Goal: Transaction & Acquisition: Subscribe to service/newsletter

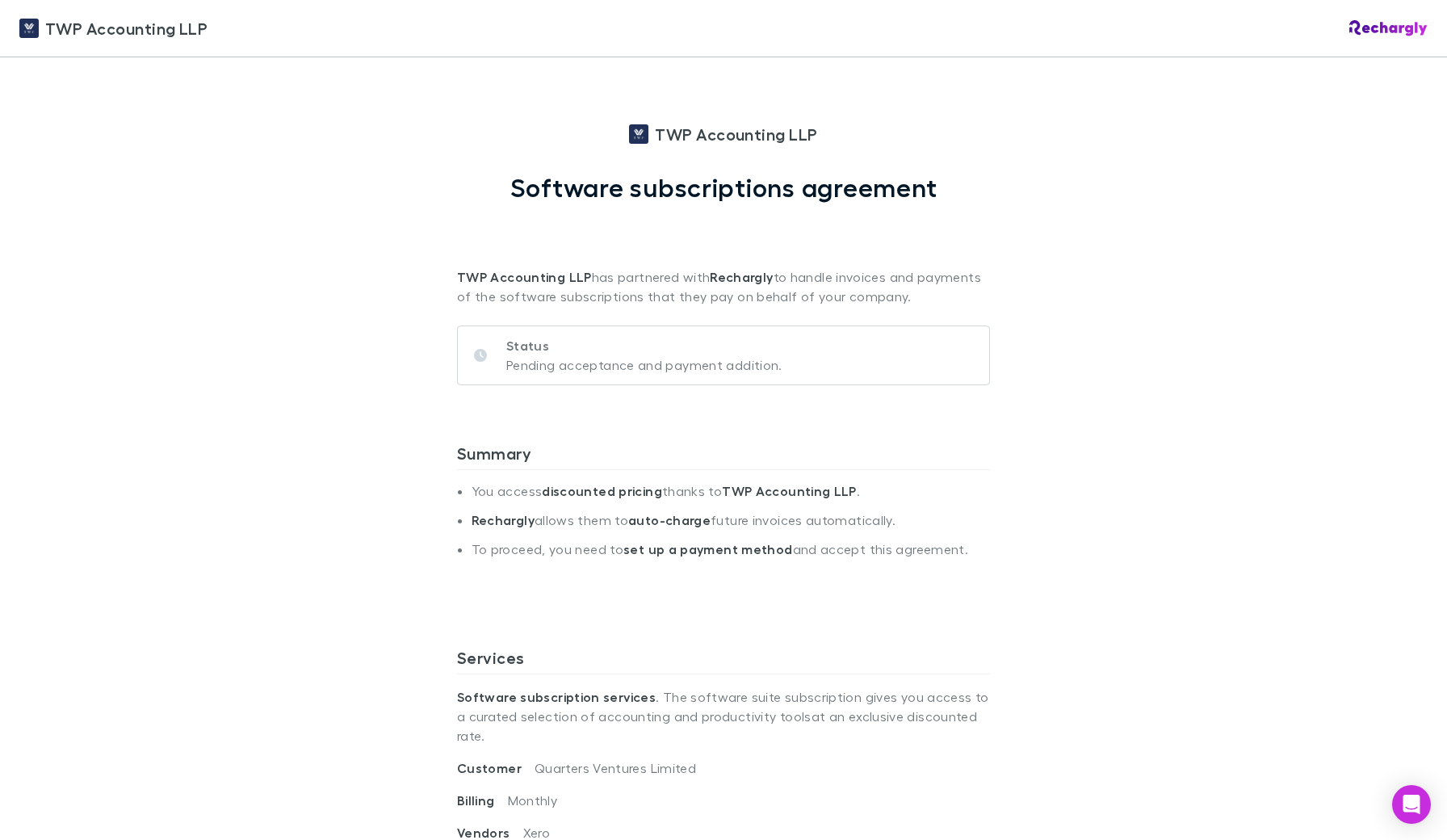
click at [695, 490] on li "You access discounted pricing thanks to TWP Accounting LLP ." at bounding box center [730, 497] width 518 height 29
click at [1305, 518] on div "TWP Accounting LLP TWP Accounting LLP Software subscriptions agreement TWP Acco…" at bounding box center [724, 420] width 1447 height 840
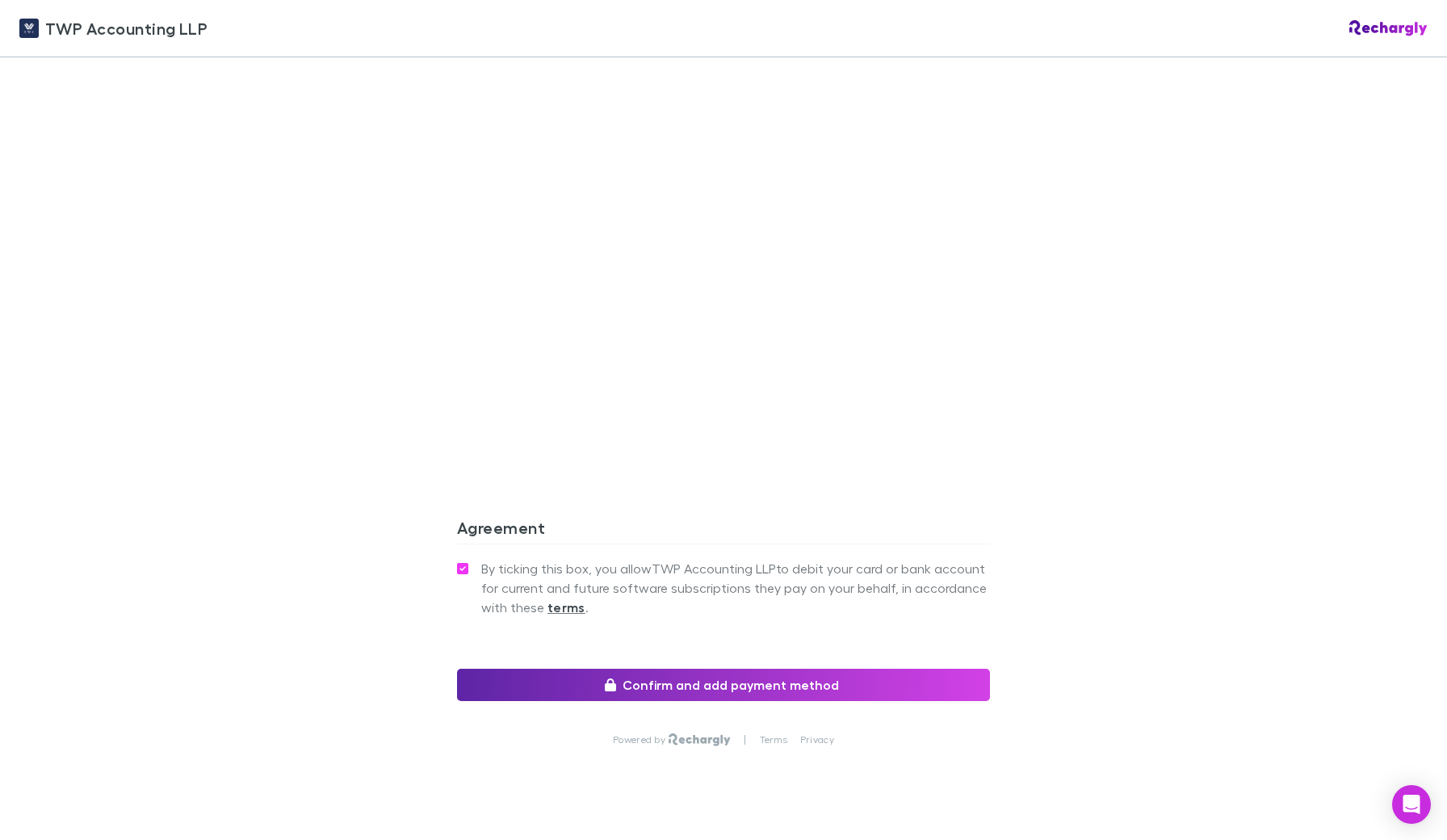
scroll to position [1239, 0]
click at [821, 670] on button "Confirm and add payment method" at bounding box center [724, 683] width 533 height 32
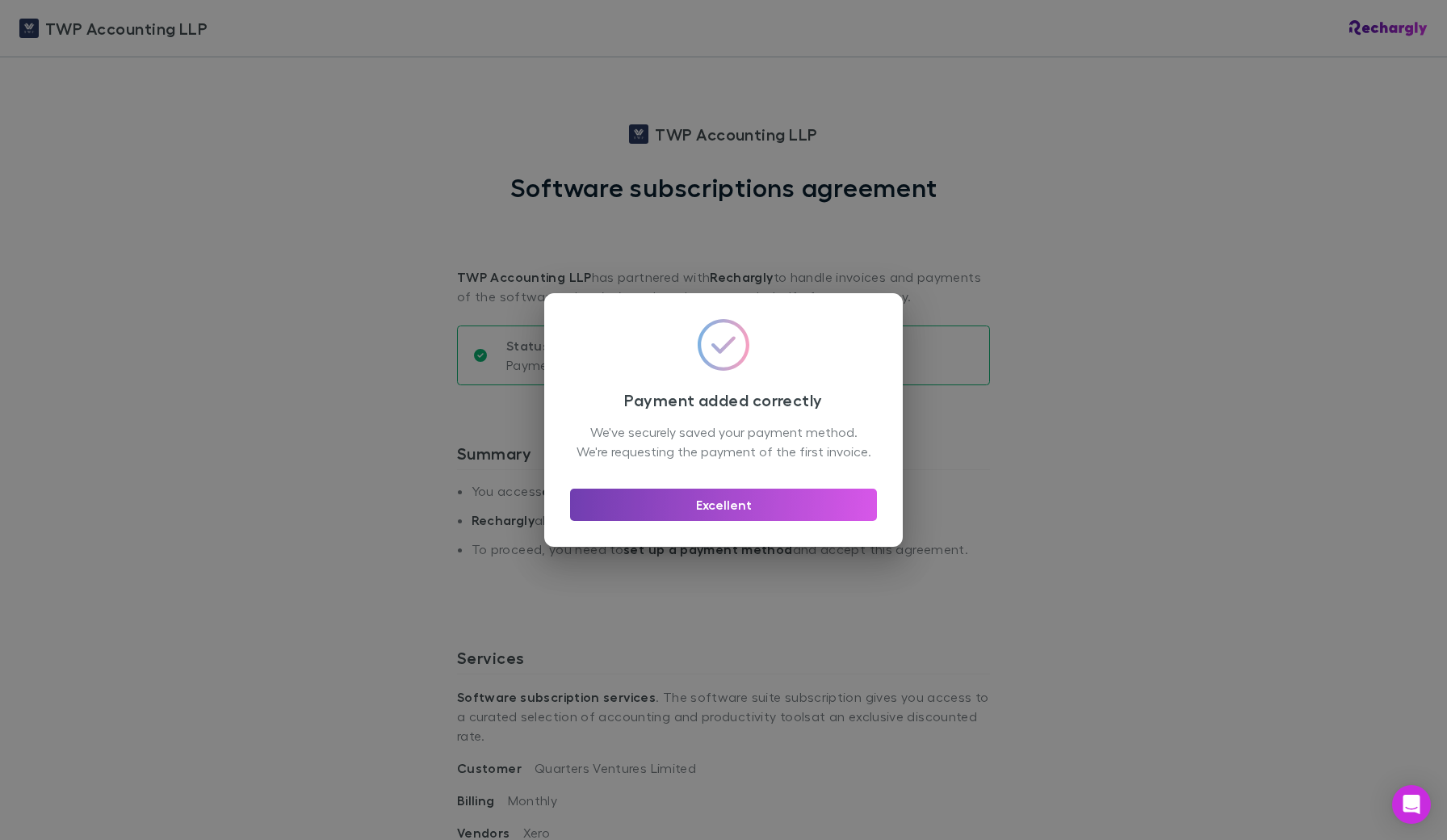
click at [753, 518] on button "Excellent" at bounding box center [724, 505] width 307 height 32
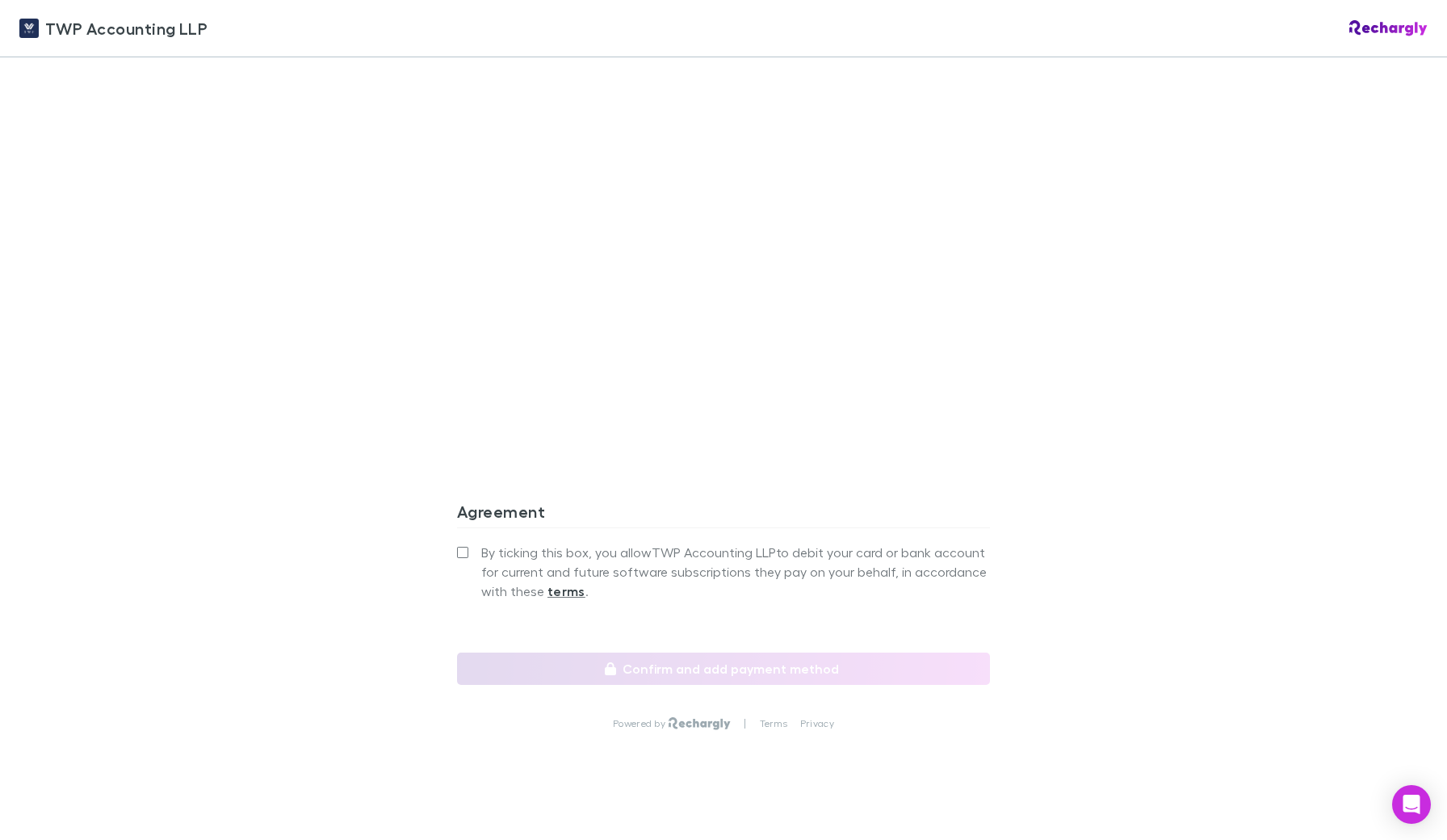
scroll to position [1253, 0]
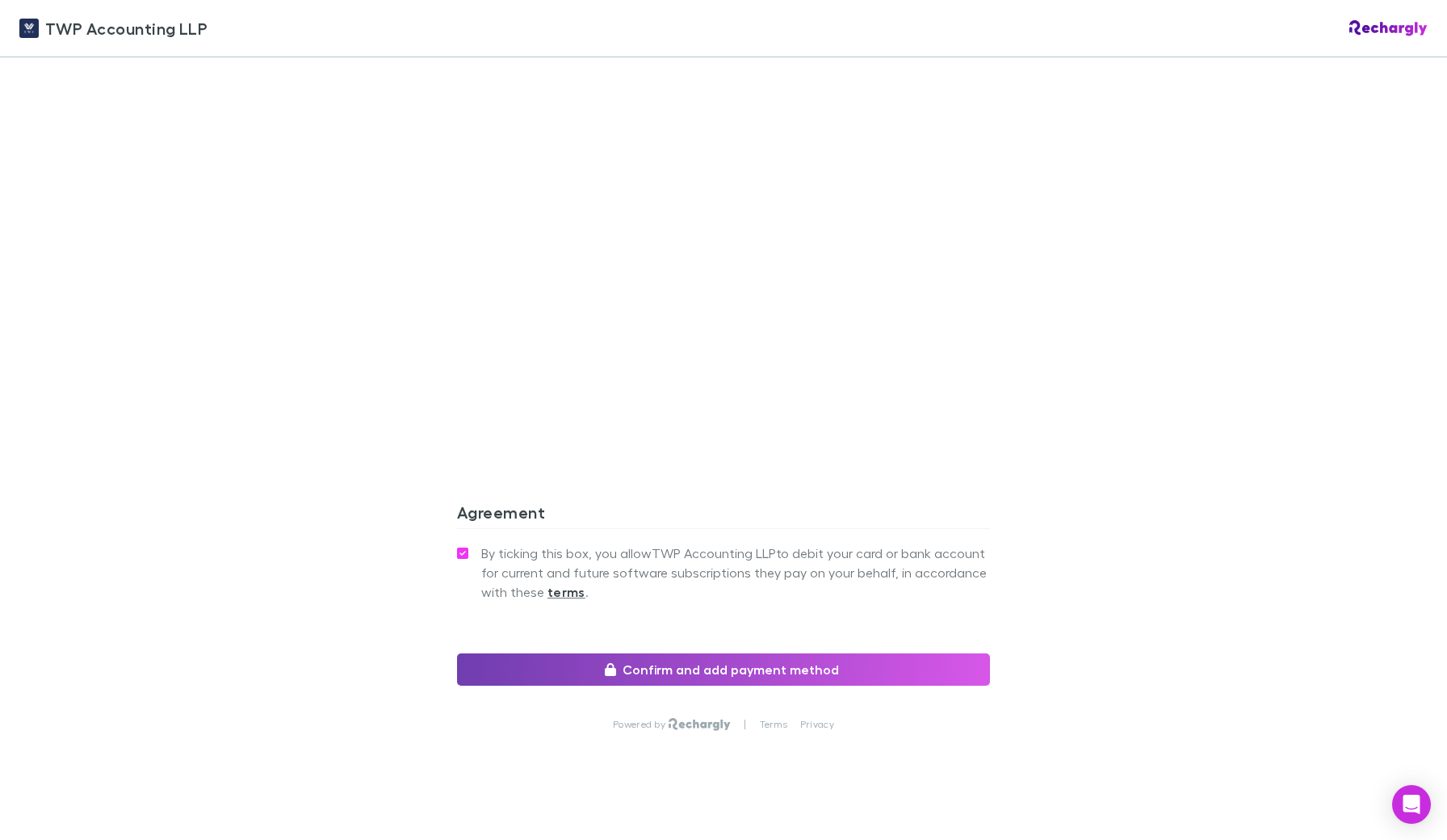
click at [758, 654] on button "Confirm and add payment method" at bounding box center [724, 670] width 533 height 32
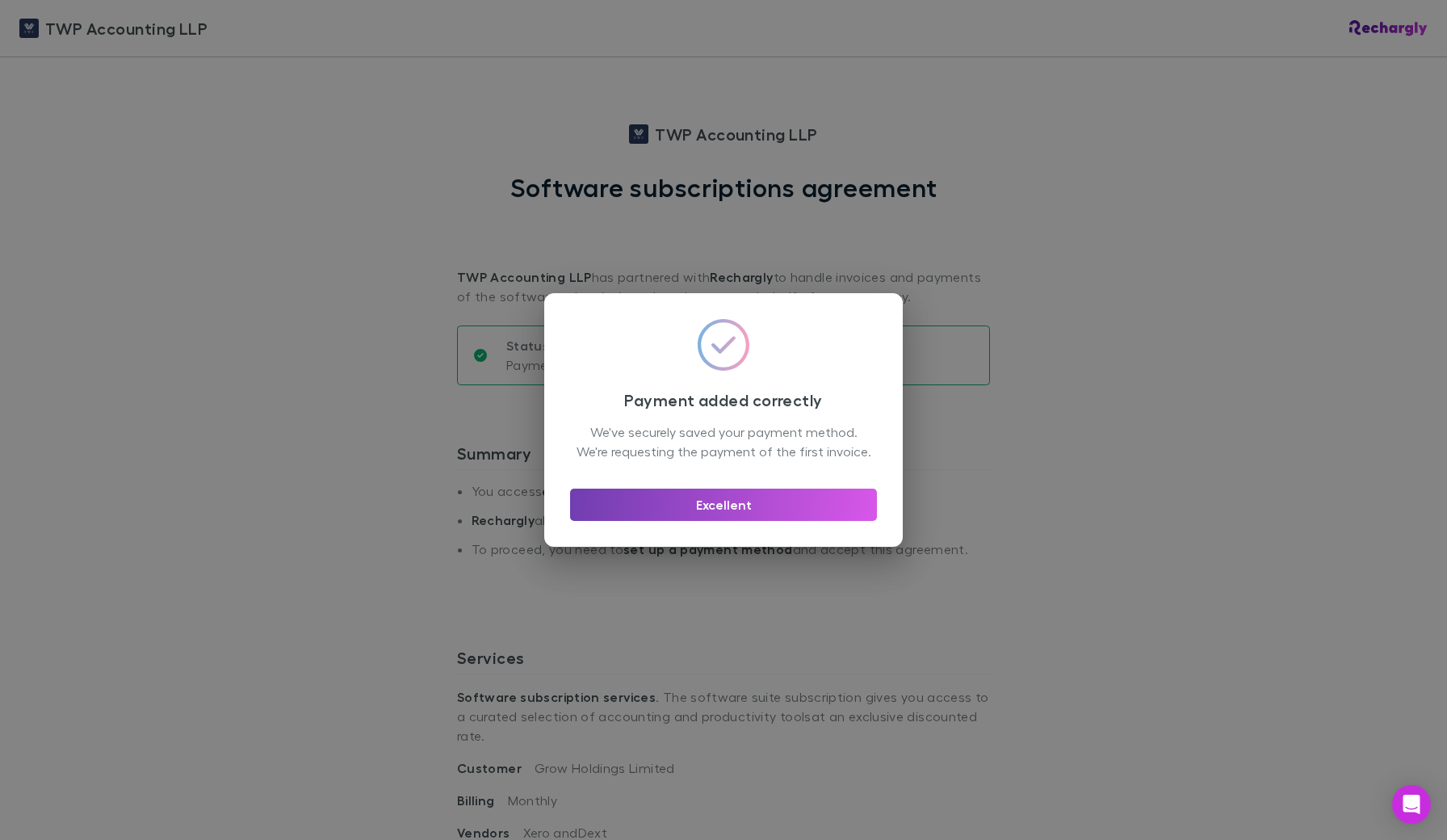
click at [750, 513] on button "Excellent" at bounding box center [724, 505] width 307 height 32
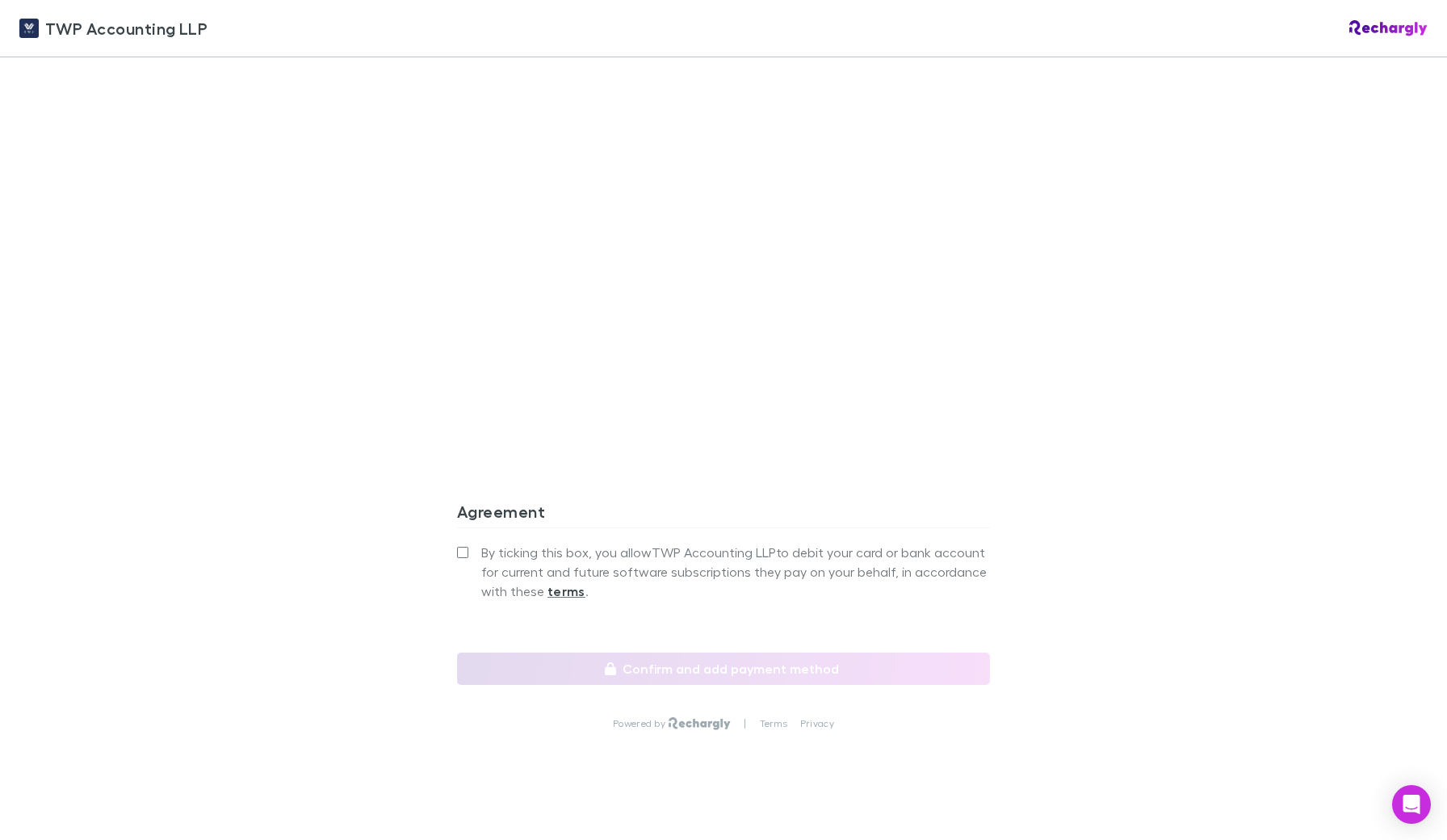
scroll to position [1253, 0]
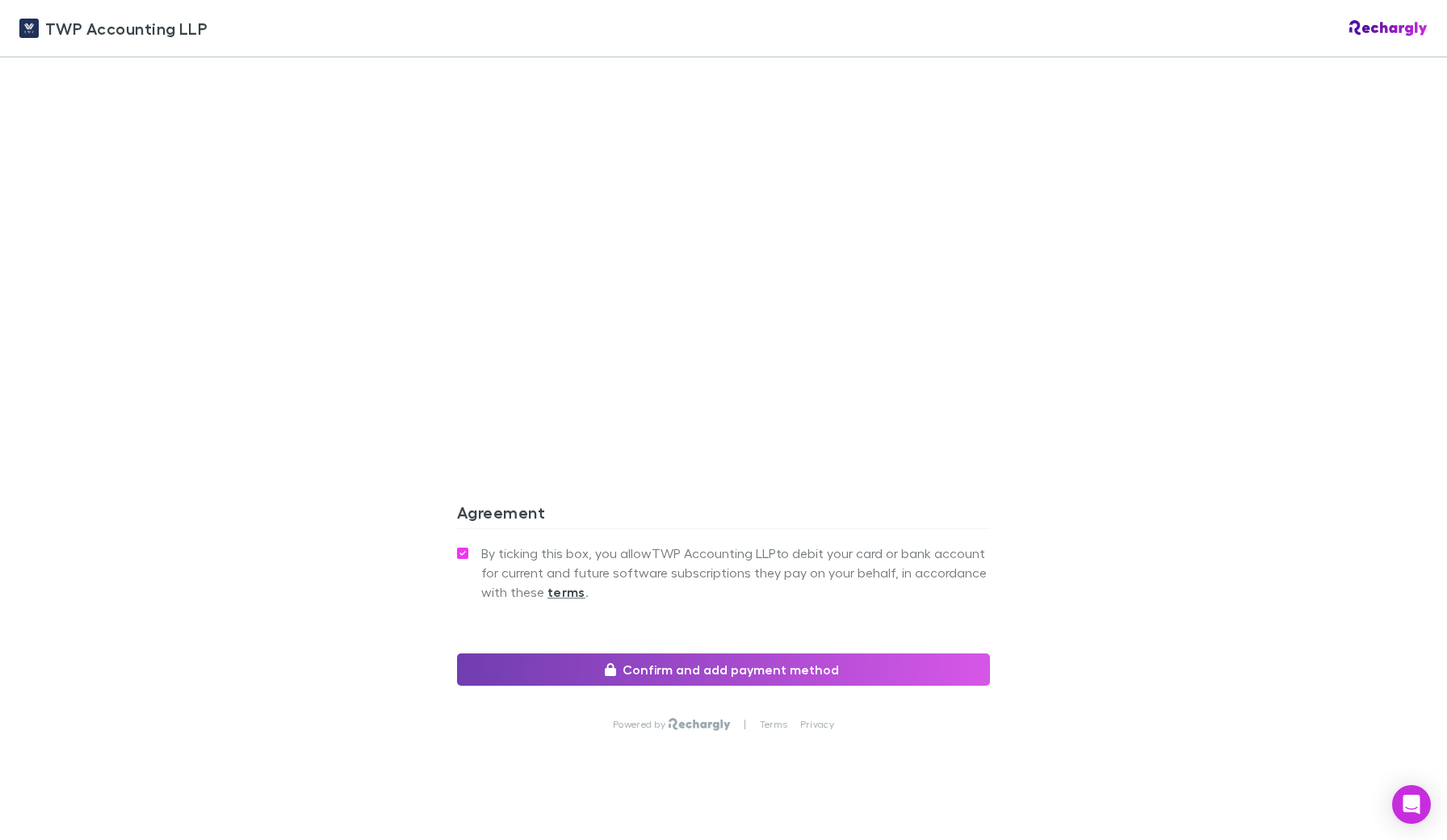
click at [772, 662] on button "Confirm and add payment method" at bounding box center [724, 670] width 533 height 32
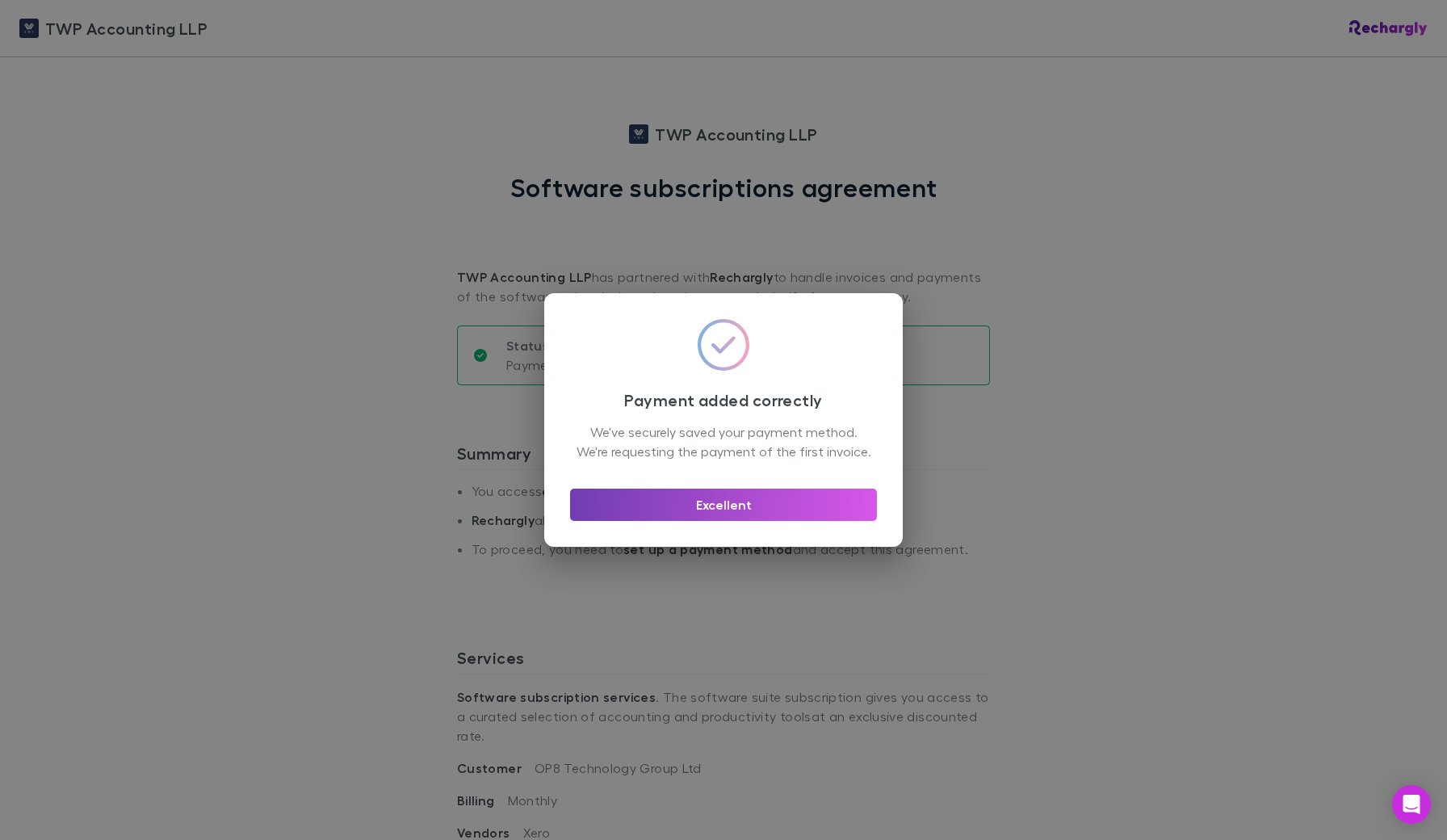
click at [750, 513] on button "Excellent" at bounding box center [724, 505] width 307 height 32
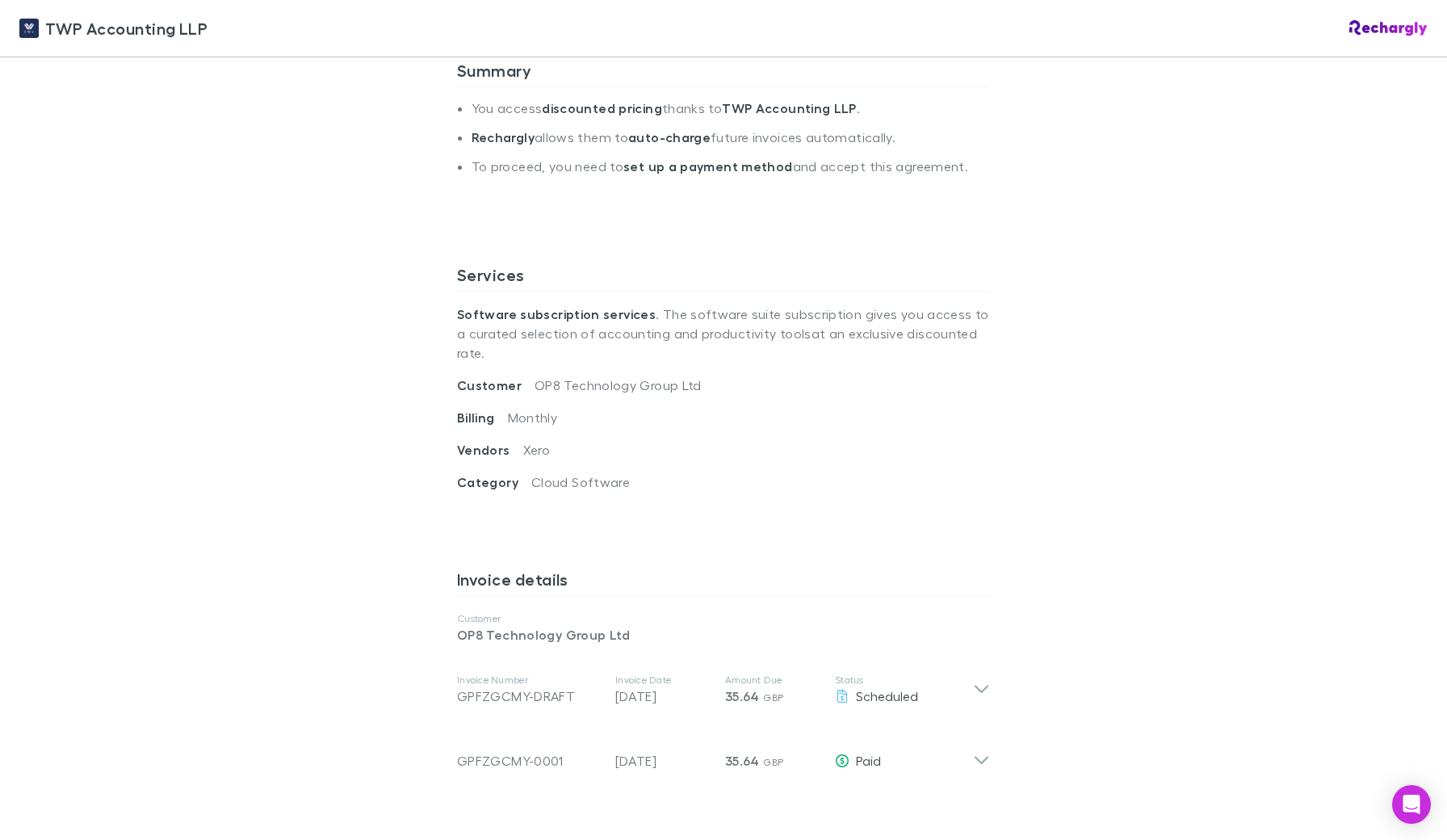
scroll to position [367, 0]
